Goal: Navigation & Orientation: Find specific page/section

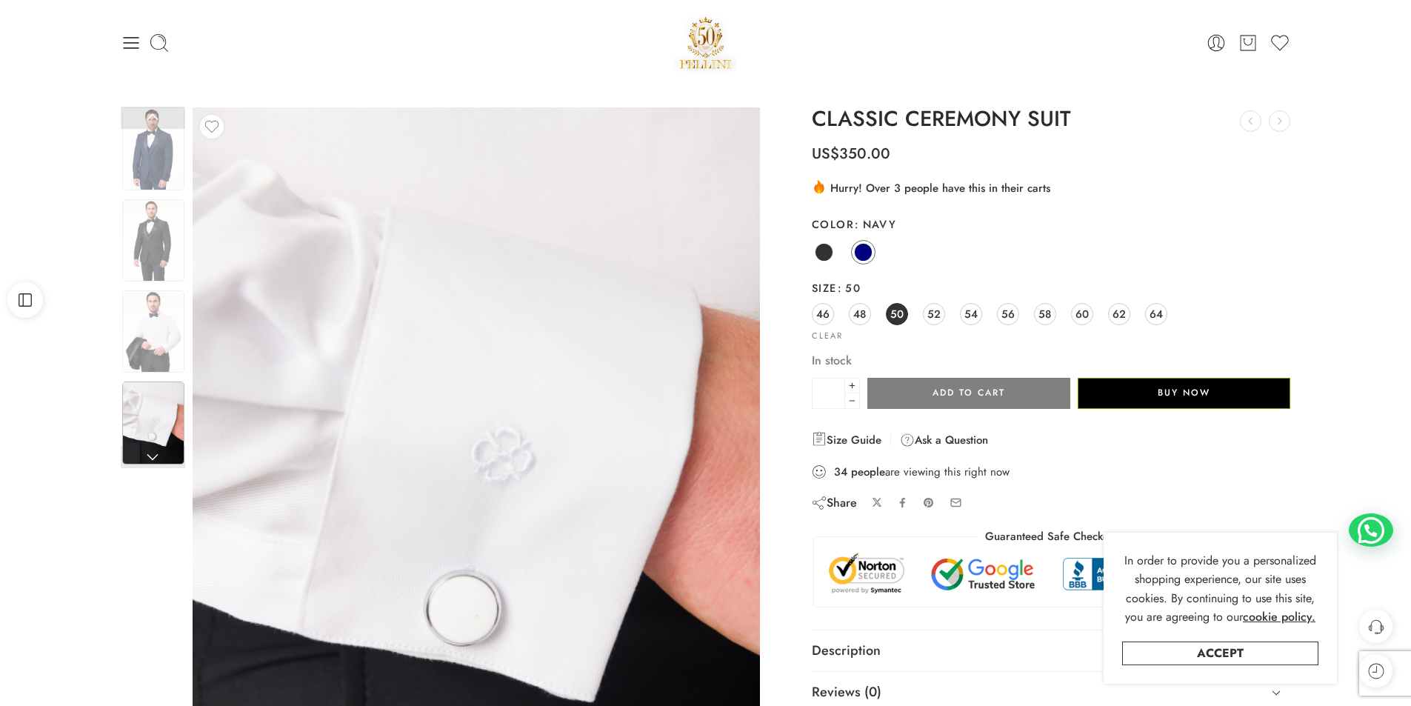
click at [716, 54] on img at bounding box center [706, 42] width 64 height 63
click at [701, 48] on img at bounding box center [706, 42] width 64 height 63
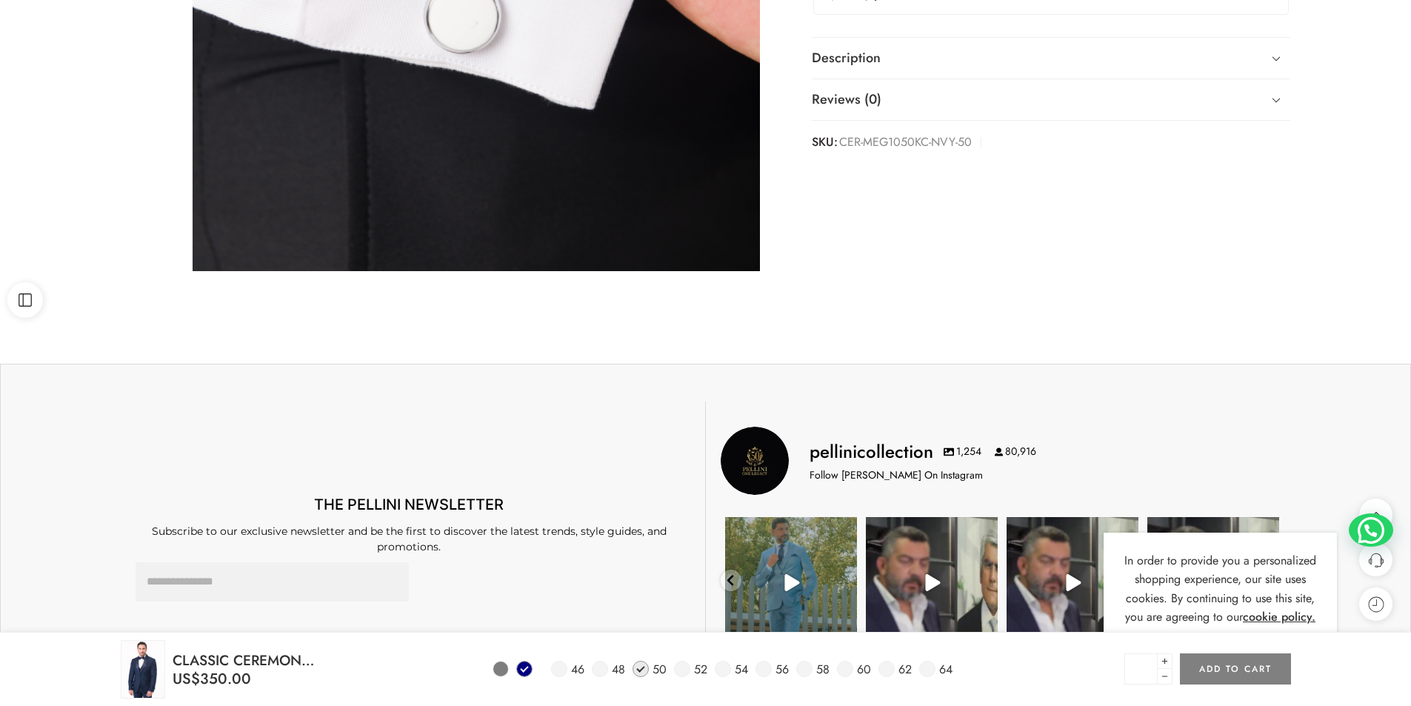
scroll to position [889, 0]
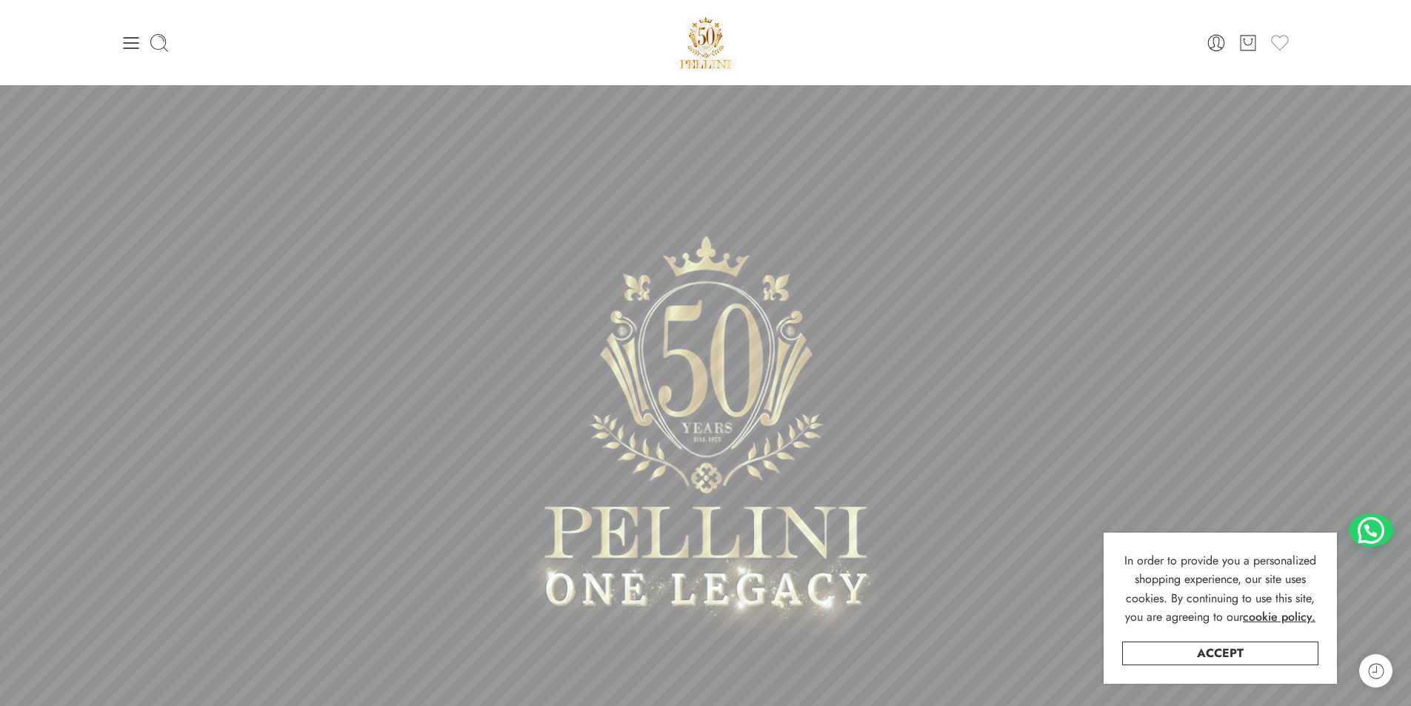
click at [1279, 43] on icon at bounding box center [1280, 43] width 21 height 21
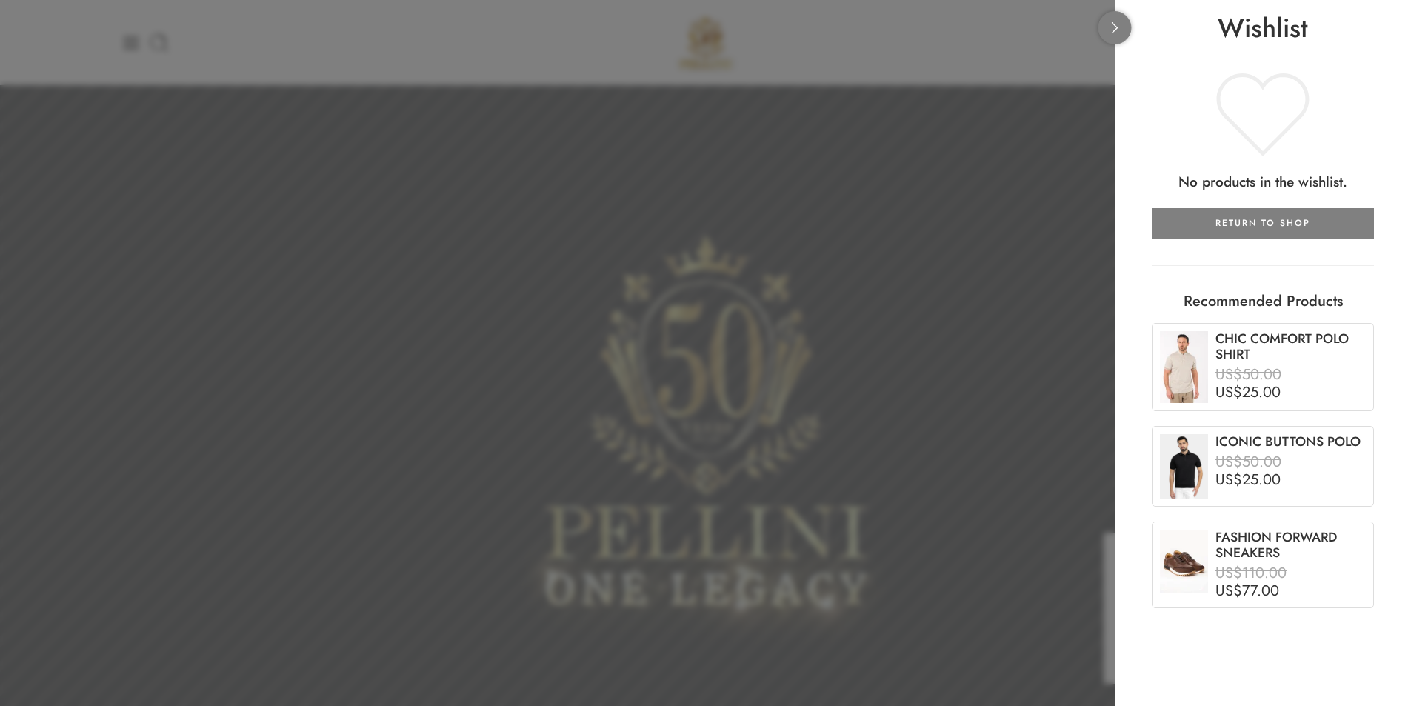
click at [1109, 34] on link at bounding box center [1115, 27] width 33 height 33
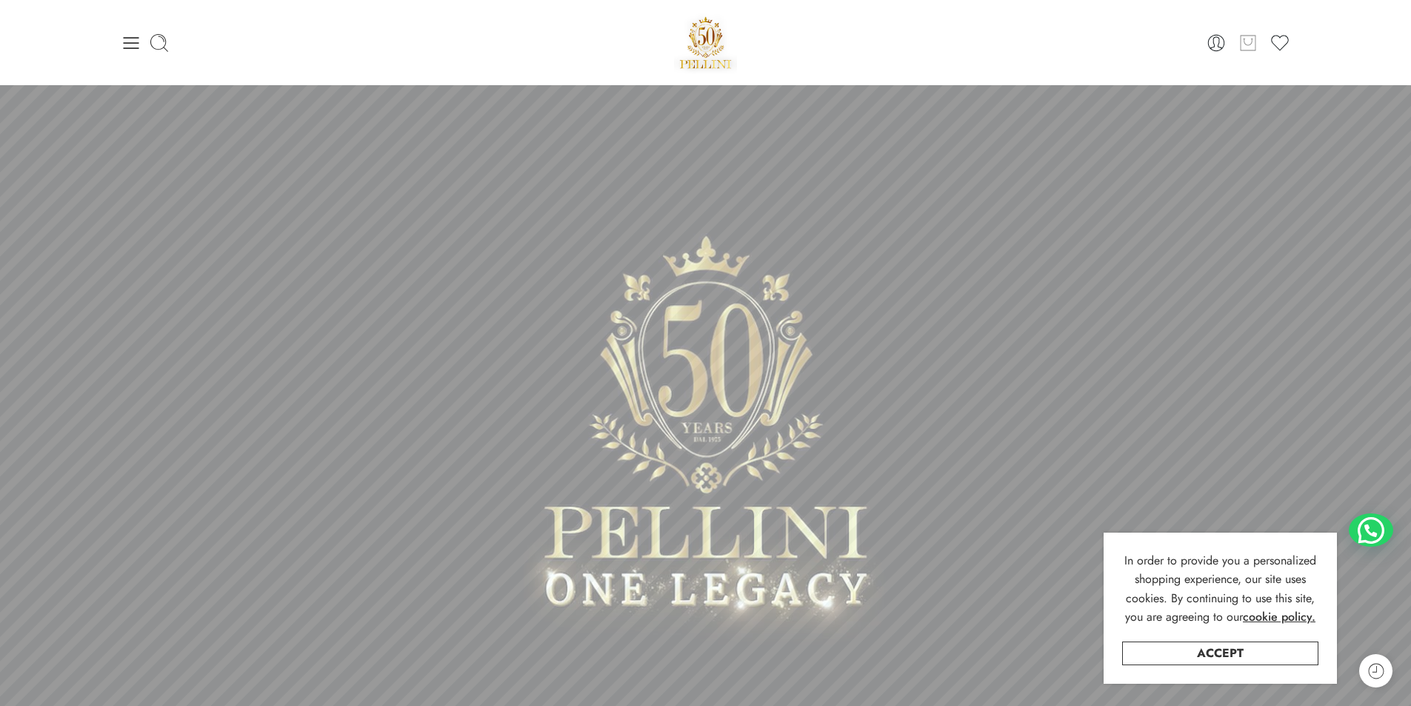
click at [1248, 51] on icon at bounding box center [1248, 43] width 19 height 21
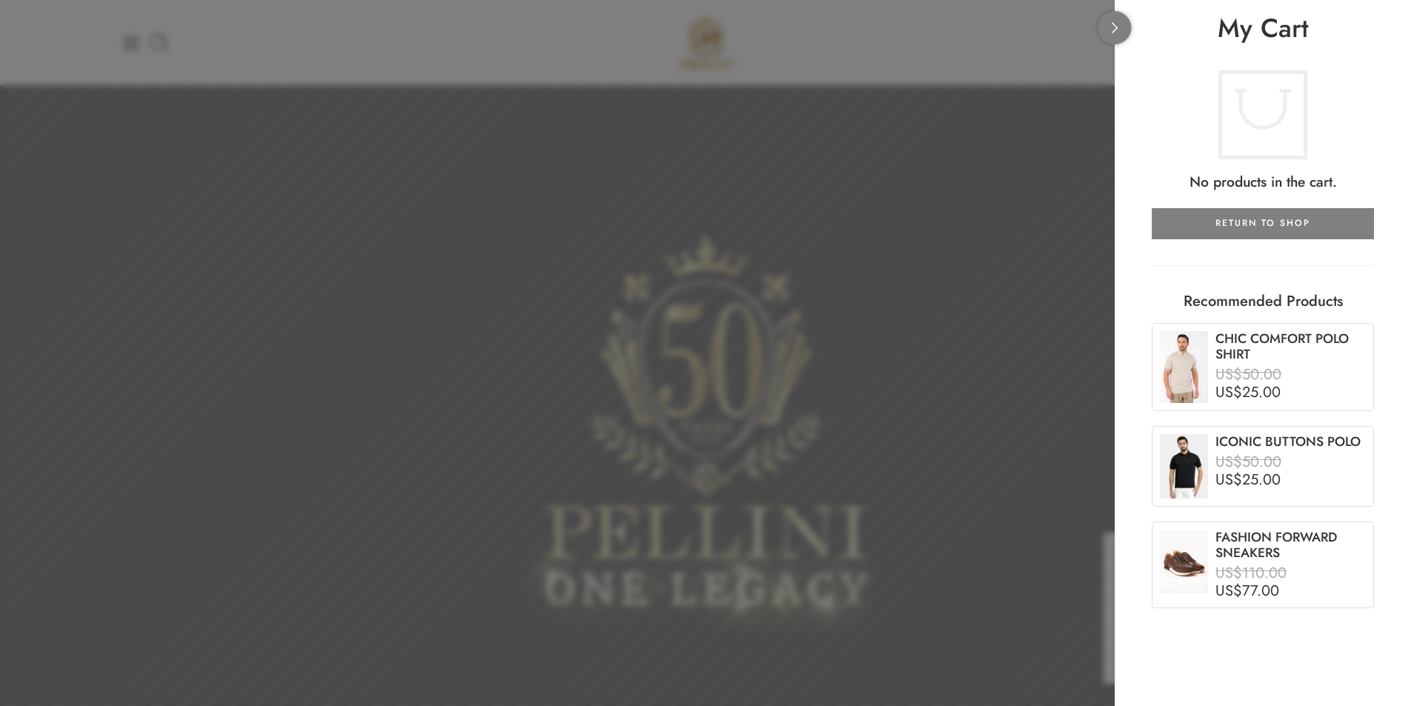
click at [1111, 35] on link at bounding box center [1115, 27] width 33 height 33
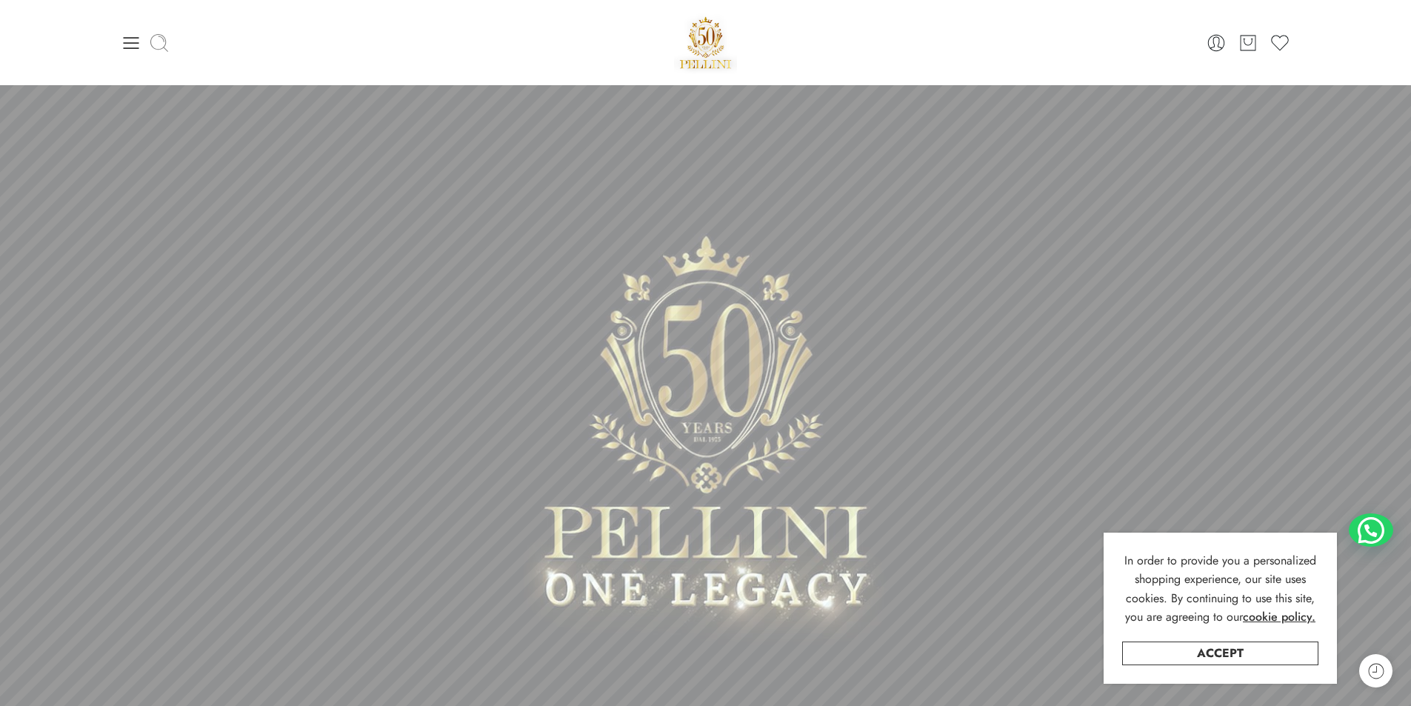
click at [150, 46] on icon at bounding box center [159, 43] width 21 height 21
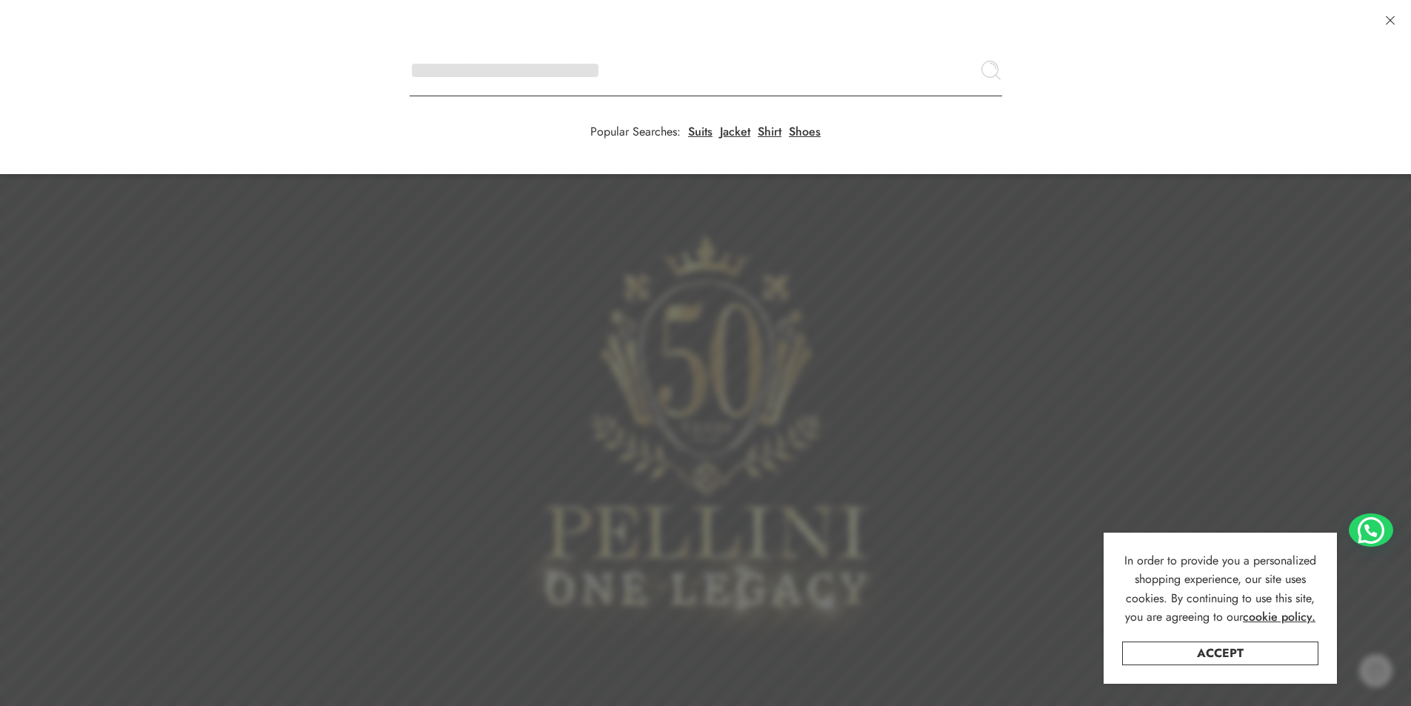
click at [410, 44] on input "Search here" at bounding box center [706, 70] width 593 height 52
click at [838, 204] on div at bounding box center [705, 353] width 1411 height 706
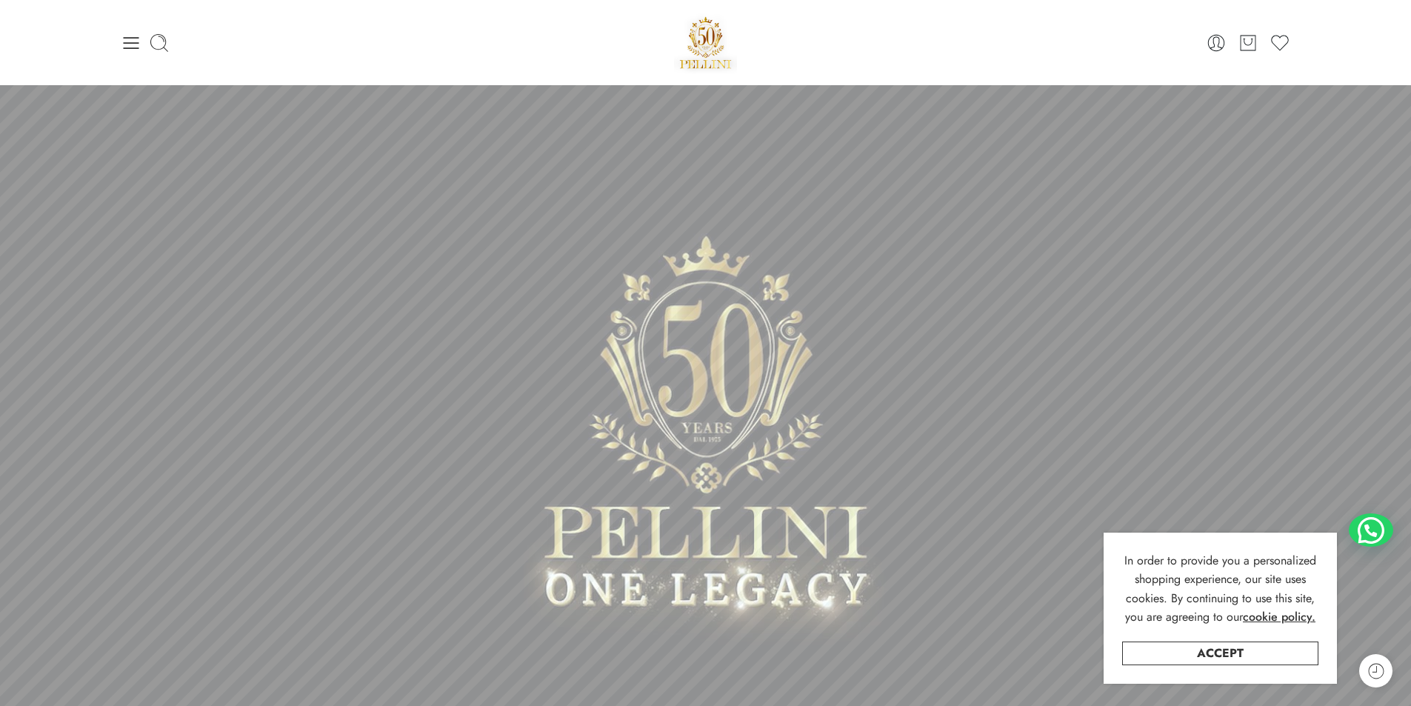
click at [140, 45] on icon at bounding box center [131, 43] width 21 height 21
